Goal: Navigation & Orientation: Find specific page/section

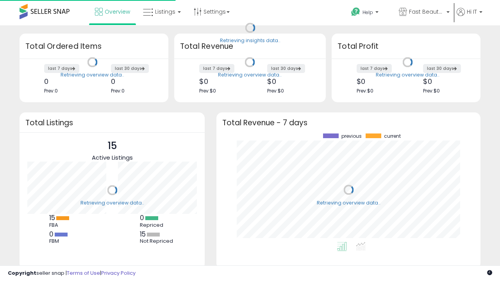
scroll to position [109, 249]
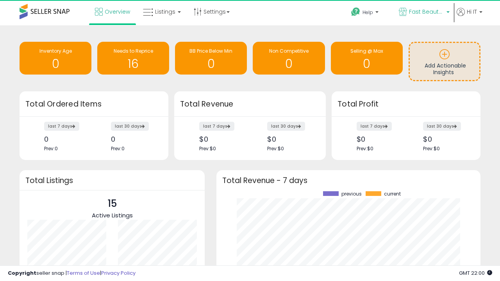
click at [424, 13] on span "Fast Beauty ([GEOGRAPHIC_DATA])" at bounding box center [426, 12] width 35 height 8
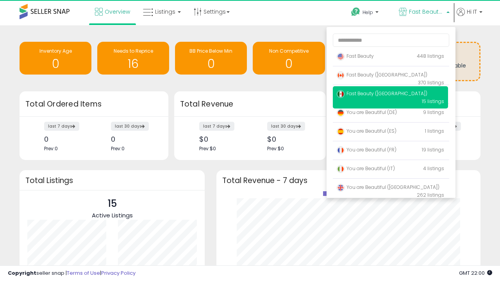
click at [391, 95] on span "Fast Beauty ([GEOGRAPHIC_DATA])" at bounding box center [382, 93] width 91 height 7
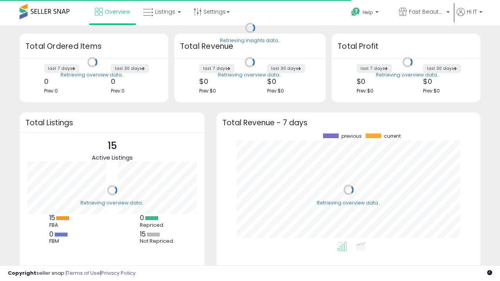
scroll to position [109, 249]
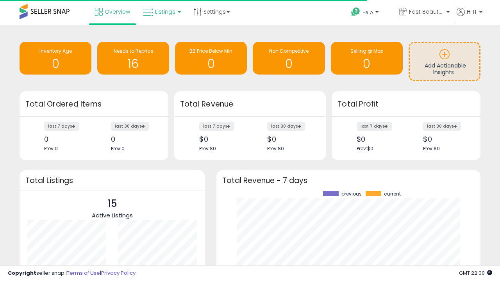
click at [161, 12] on span "Listings" at bounding box center [165, 12] width 20 height 8
